Goal: Task Accomplishment & Management: Use online tool/utility

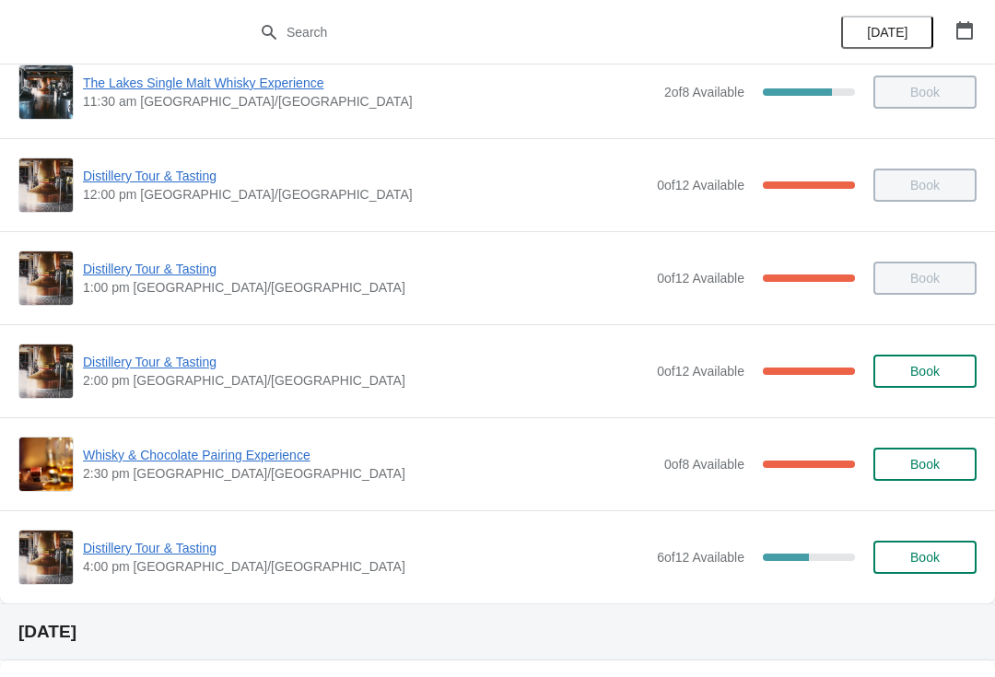
scroll to position [211, 0]
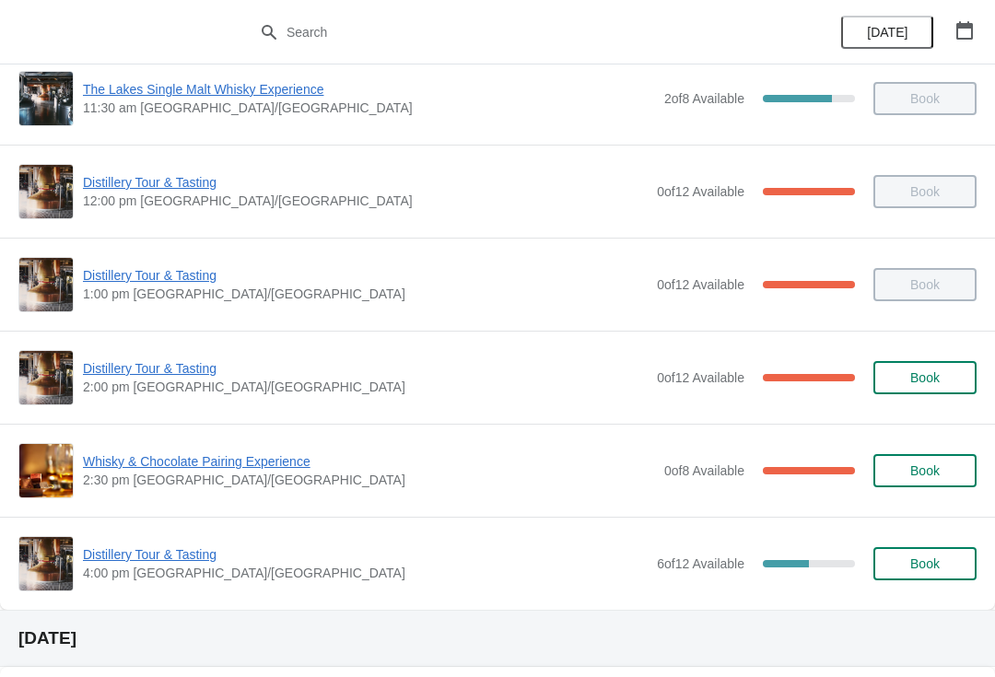
click at [269, 468] on span "Whisky & Chocolate Pairing Experience" at bounding box center [369, 461] width 572 height 18
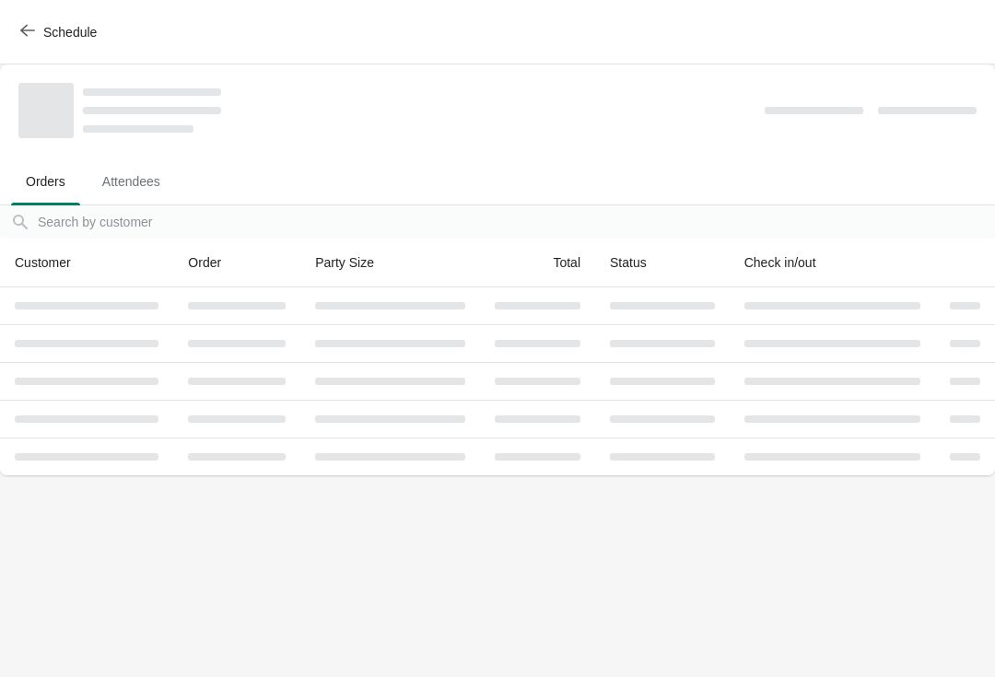
scroll to position [0, 0]
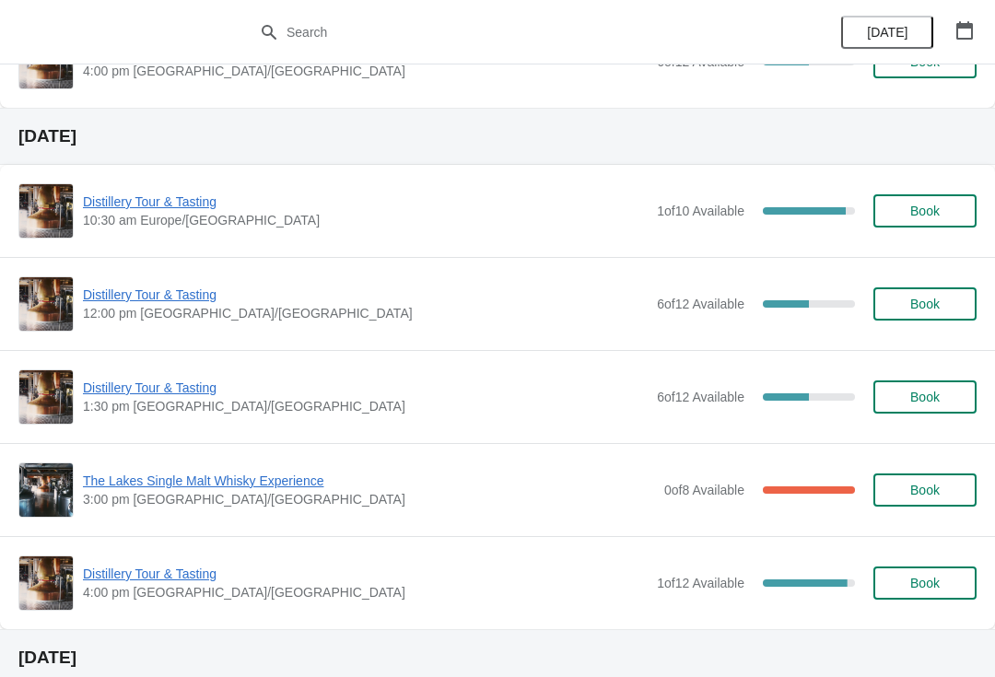
scroll to position [714, 0]
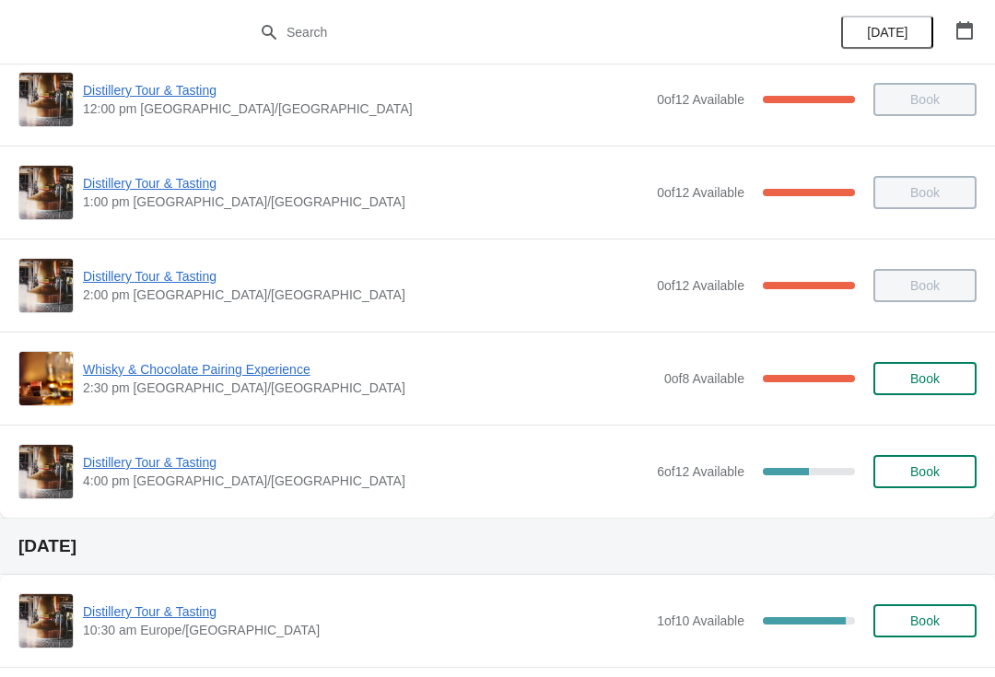
scroll to position [304, 0]
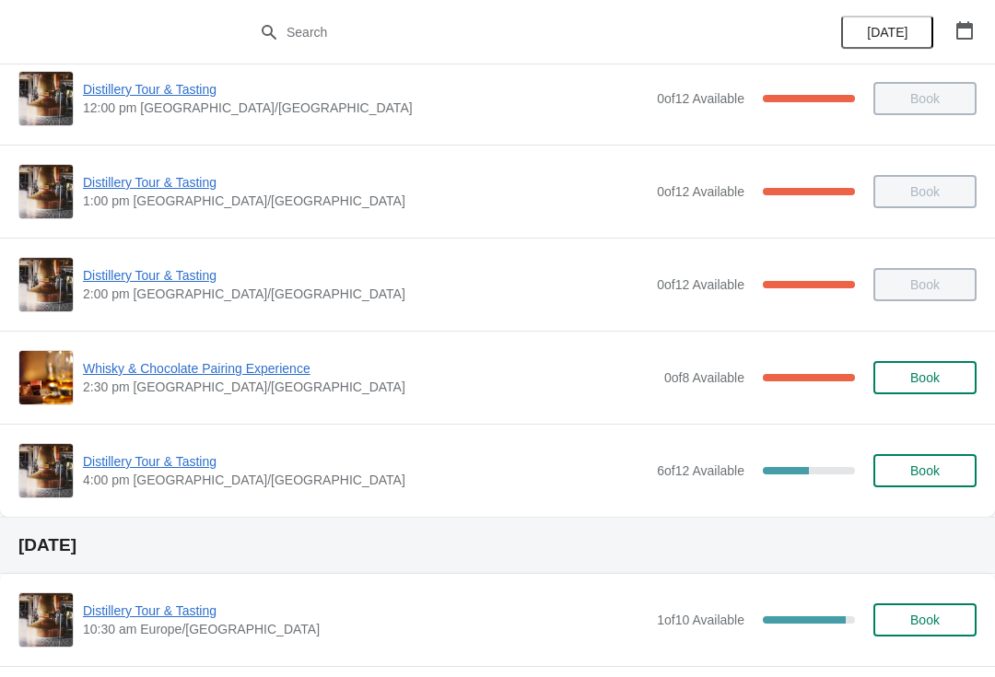
click at [166, 449] on div "Distillery Tour & Tasting 4:00 pm Europe/London 6 of 12 Available 50 % Book" at bounding box center [497, 470] width 958 height 55
click at [158, 468] on span "Distillery Tour & Tasting" at bounding box center [365, 461] width 565 height 18
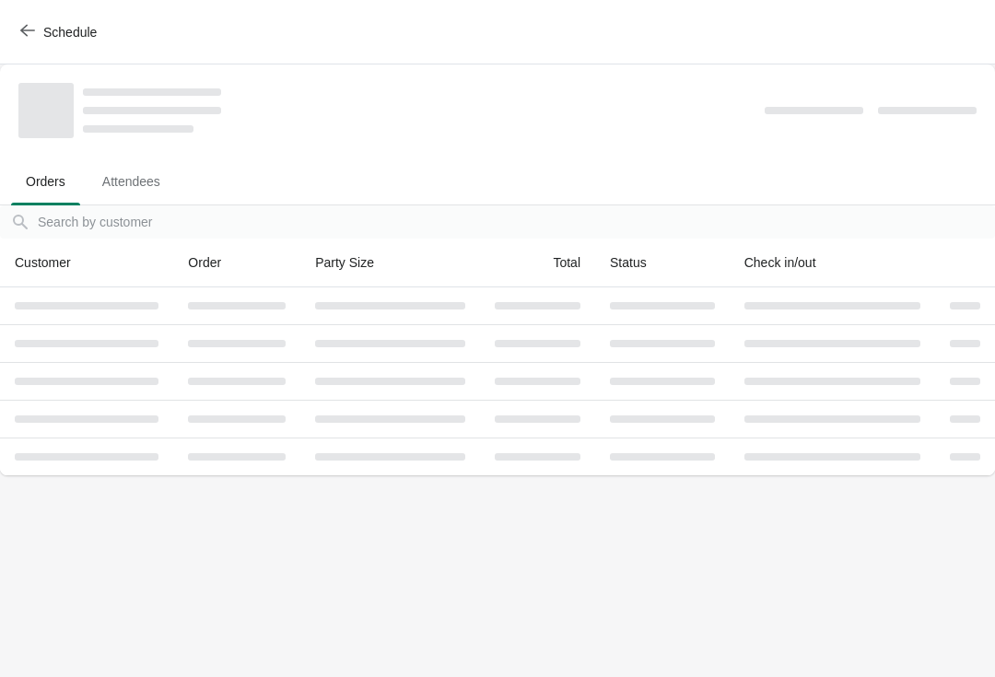
scroll to position [0, 0]
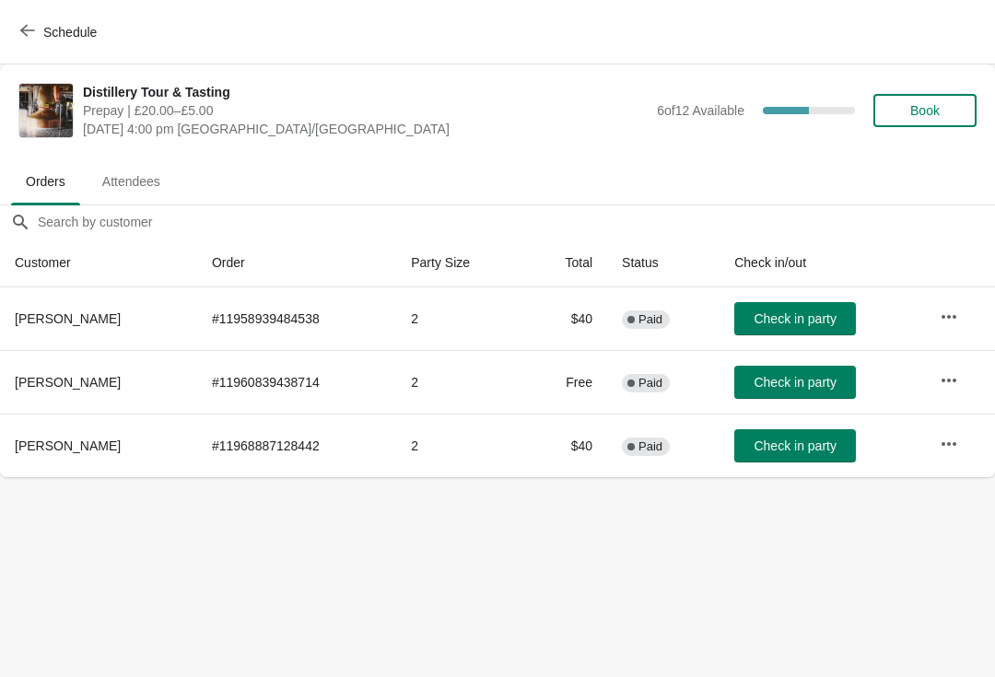
click at [784, 449] on span "Check in party" at bounding box center [794, 445] width 82 height 15
